Goal: Task Accomplishment & Management: Use online tool/utility

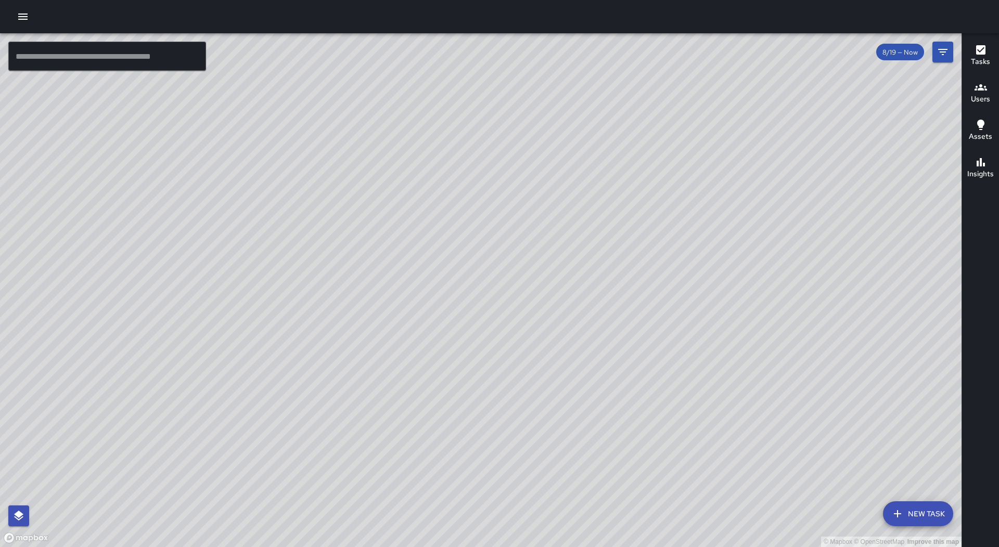
click at [14, 17] on button "button" at bounding box center [22, 16] width 21 height 21
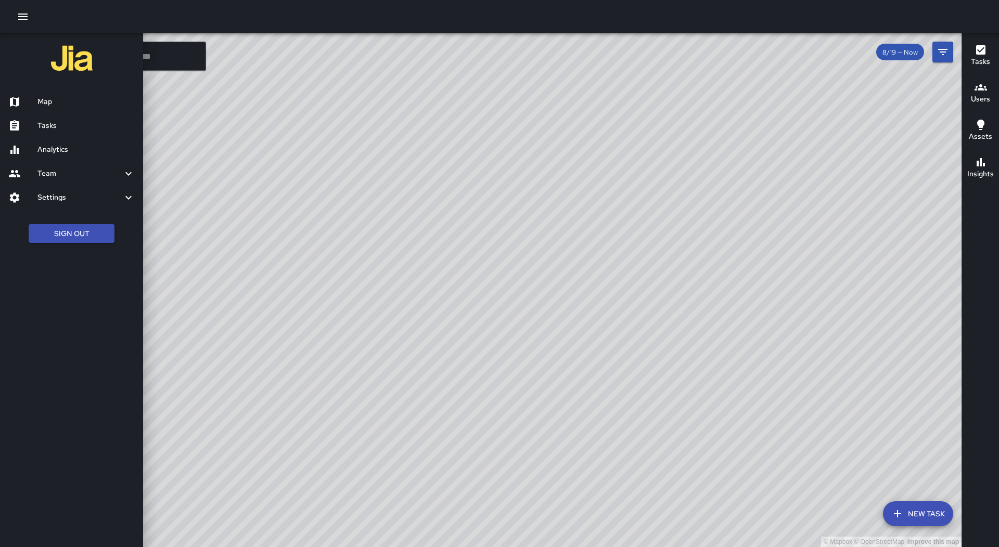
drag, startPoint x: 63, startPoint y: 119, endPoint x: 92, endPoint y: 137, distance: 33.2
click at [63, 120] on link "Tasks" at bounding box center [71, 126] width 143 height 24
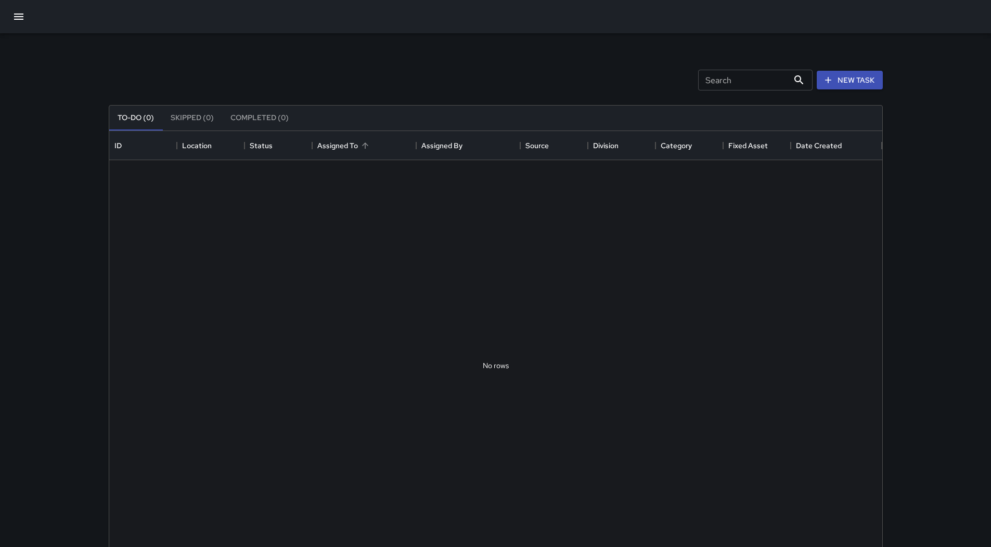
scroll to position [433, 765]
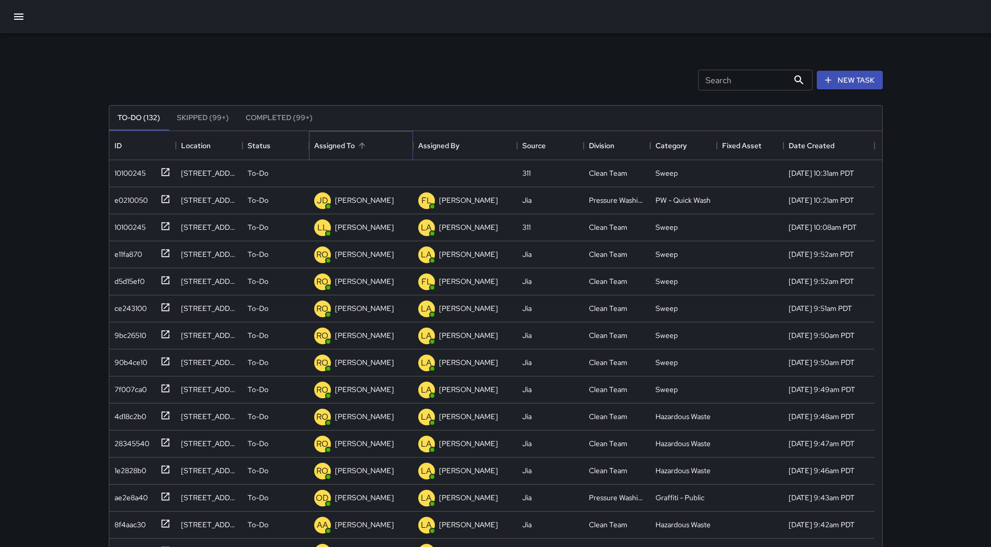
click at [377, 141] on div "Assigned To" at bounding box center [361, 145] width 94 height 29
click at [131, 168] on div "10100245" at bounding box center [127, 171] width 35 height 15
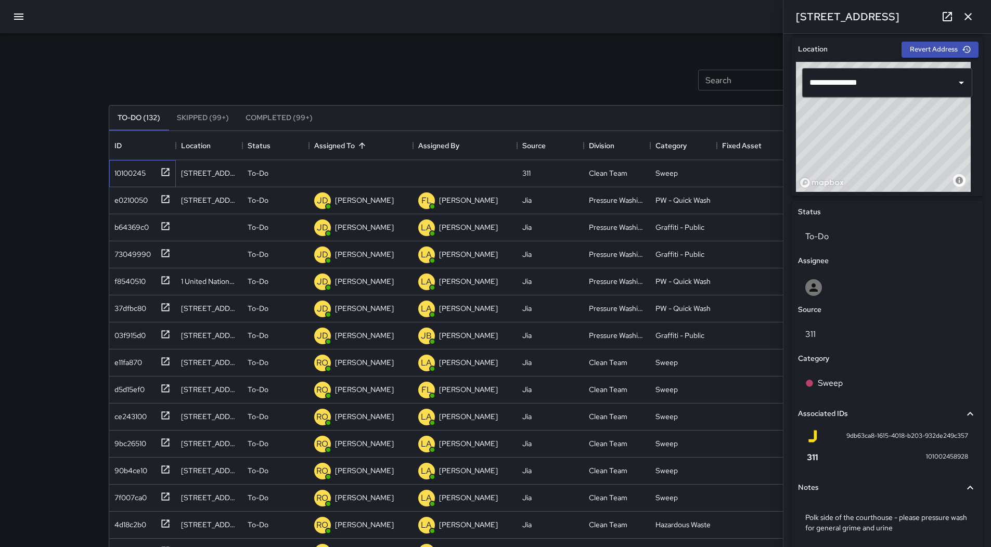
scroll to position [365, 0]
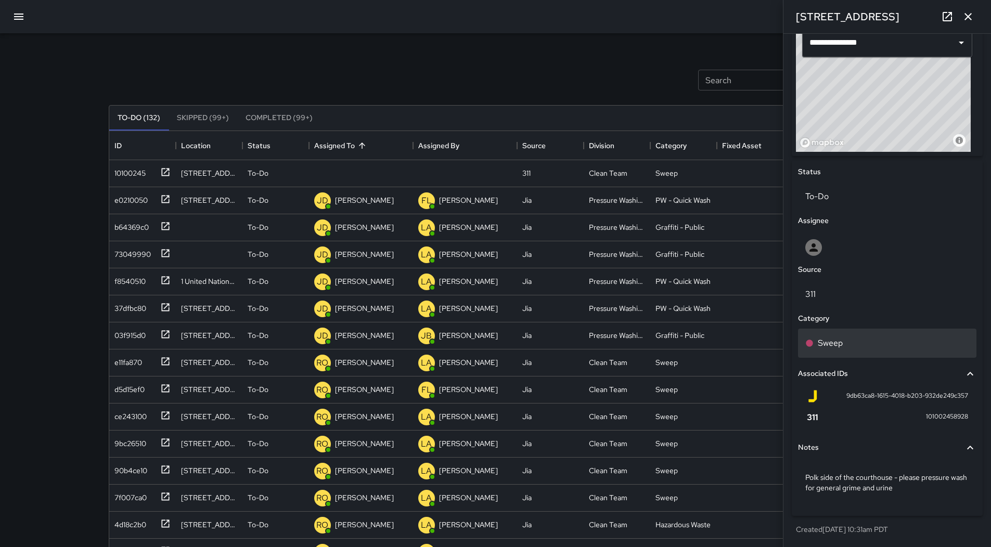
click at [868, 352] on div "Sweep" at bounding box center [887, 343] width 178 height 29
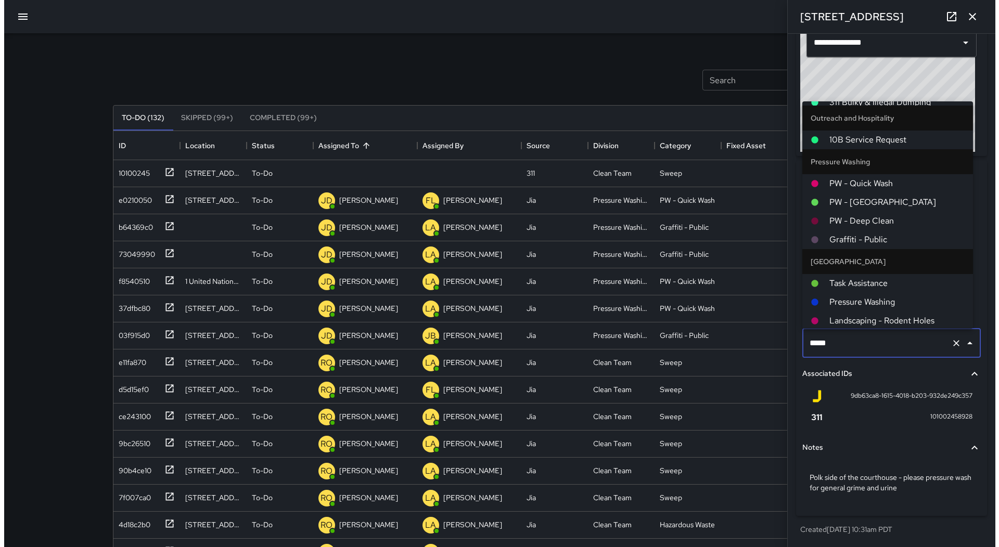
scroll to position [728, 0]
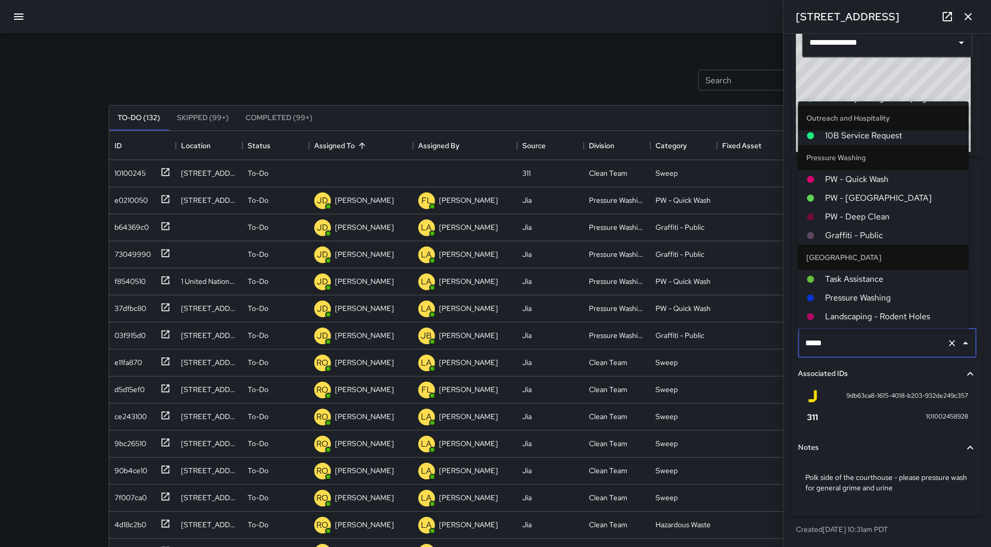
click at [880, 177] on span "PW - Quick Wash" at bounding box center [892, 179] width 135 height 12
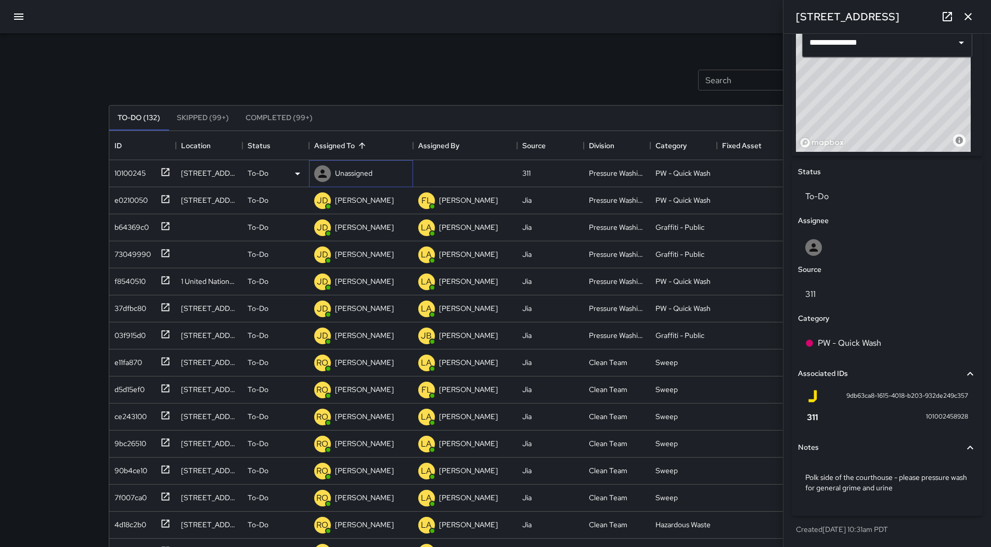
click at [359, 169] on p "Unassigned" at bounding box center [353, 173] width 37 height 10
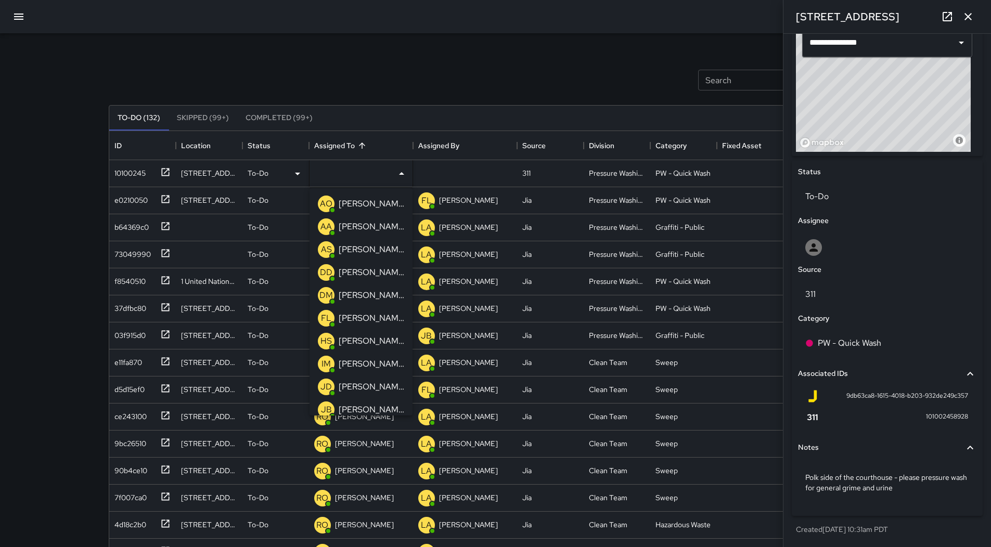
click at [365, 389] on p "[PERSON_NAME]" at bounding box center [372, 387] width 66 height 12
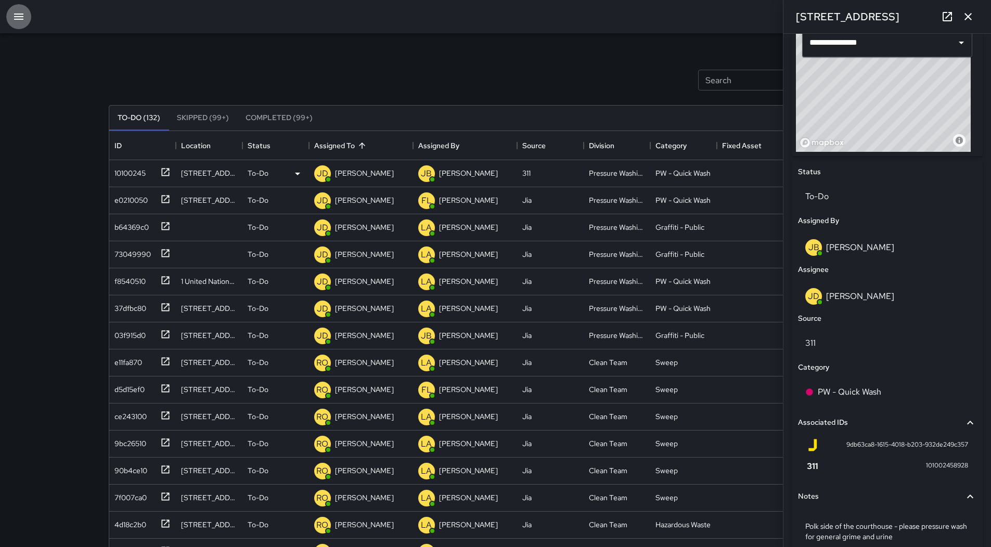
click at [21, 11] on icon "button" at bounding box center [18, 16] width 12 height 12
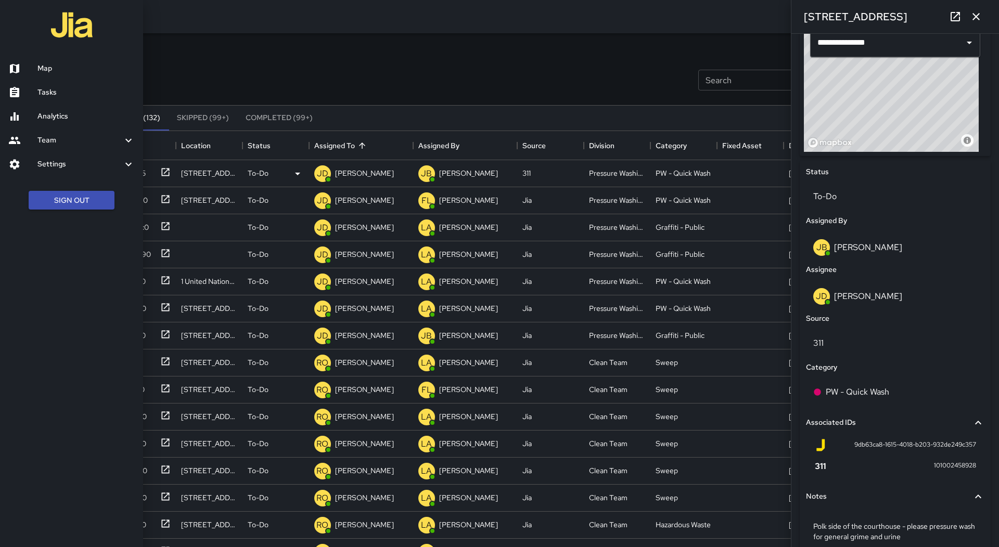
click at [76, 79] on link "Map" at bounding box center [71, 69] width 143 height 24
